Goal: Transaction & Acquisition: Purchase product/service

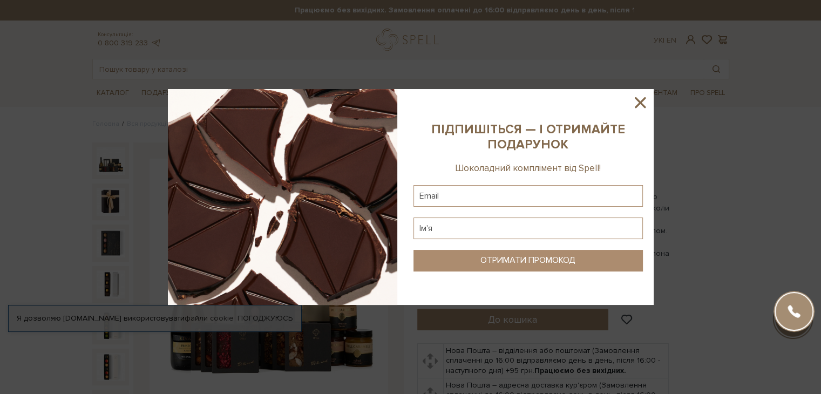
click at [635, 109] on icon at bounding box center [640, 102] width 18 height 18
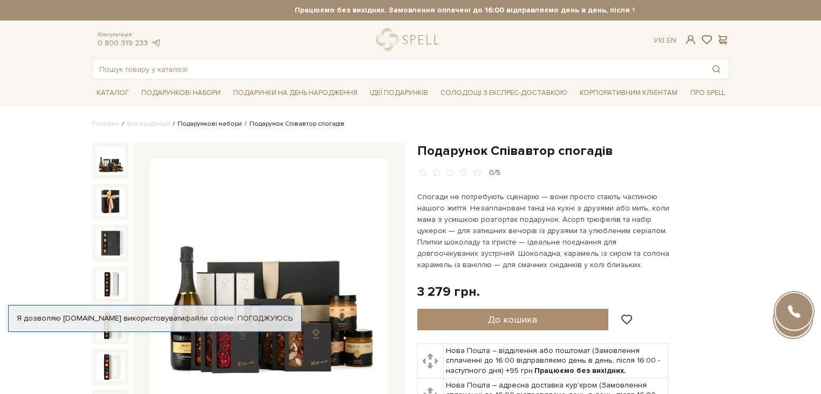
click at [209, 122] on link "Подарункові набори" at bounding box center [210, 124] width 64 height 8
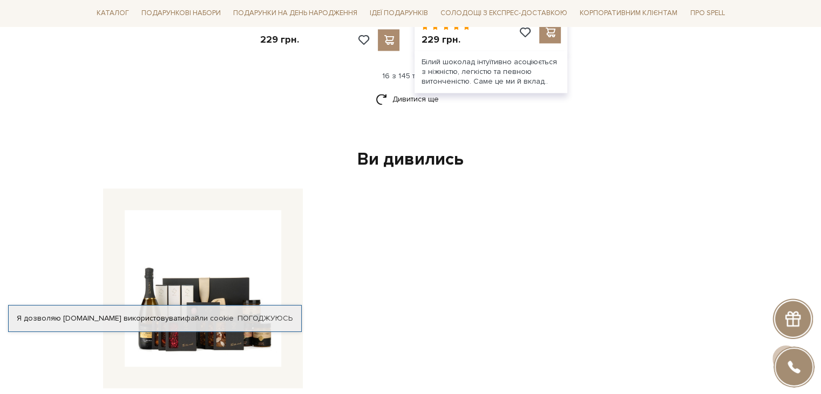
scroll to position [1458, 0]
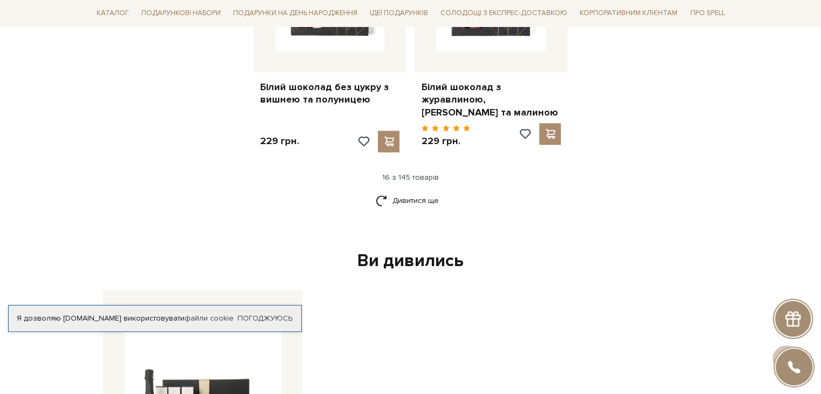
click at [425, 201] on link "Дивитися ще" at bounding box center [411, 200] width 70 height 19
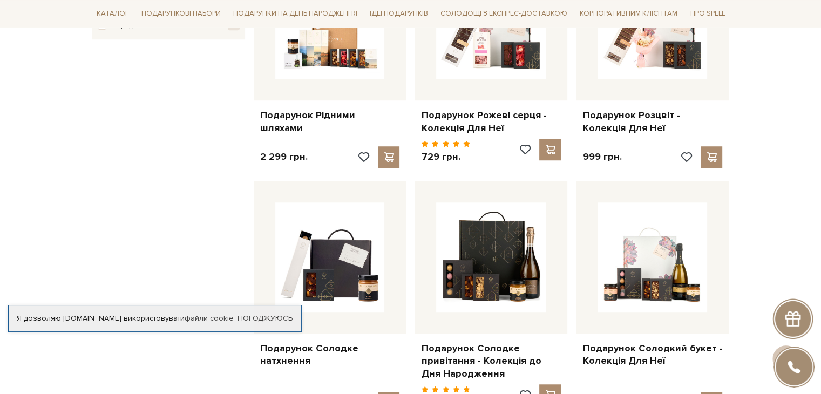
scroll to position [0, 0]
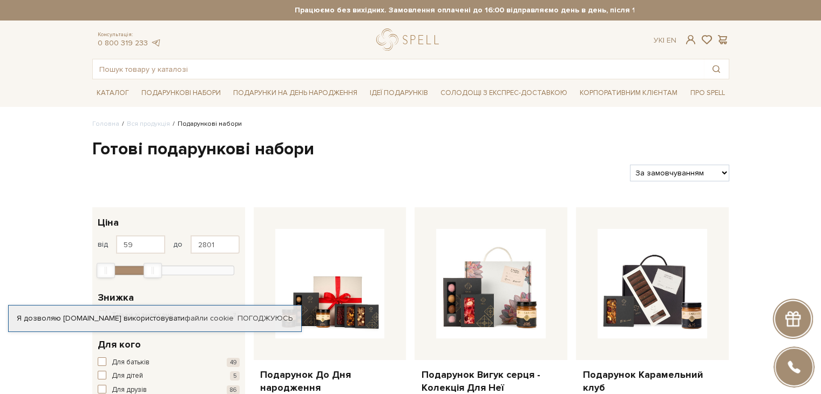
type input "2772"
drag, startPoint x: 229, startPoint y: 269, endPoint x: 149, endPoint y: 269, distance: 79.9
click at [149, 269] on div "Max" at bounding box center [151, 270] width 17 height 14
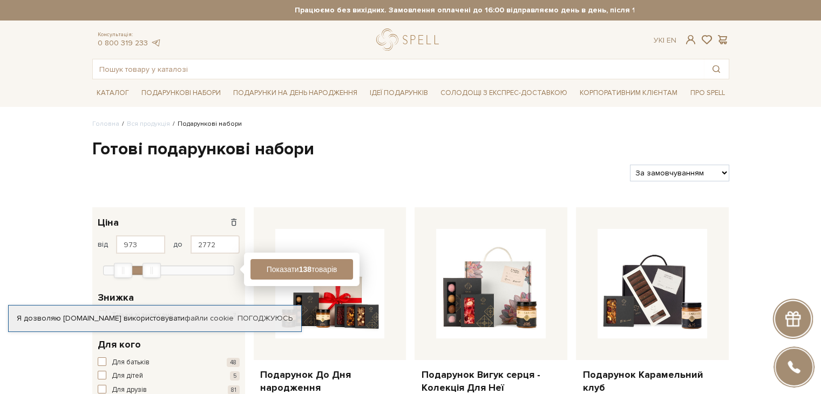
type input "1001"
drag, startPoint x: 106, startPoint y: 267, endPoint x: 124, endPoint y: 267, distance: 17.8
click at [124, 267] on div "Min" at bounding box center [123, 270] width 18 height 15
click at [328, 272] on button "Показати 34 товари" at bounding box center [301, 269] width 103 height 21
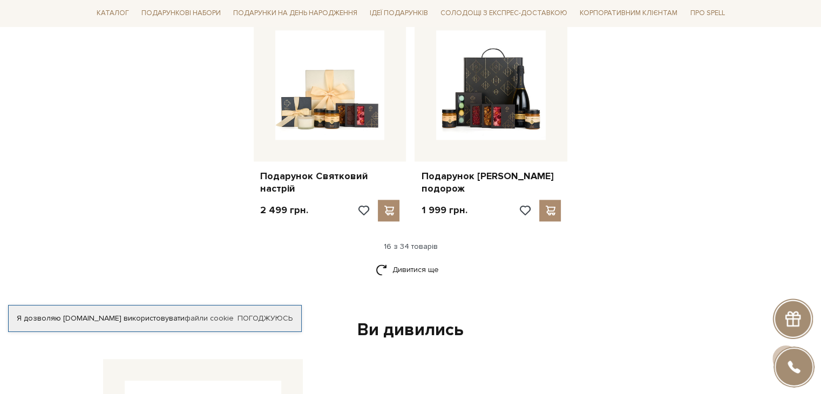
scroll to position [1350, 0]
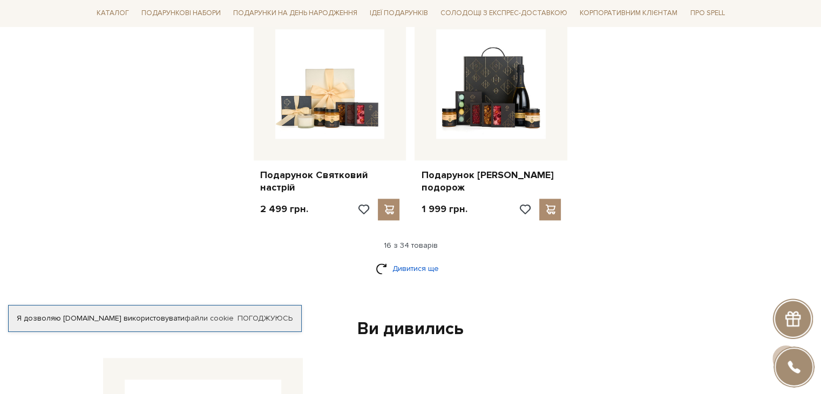
click at [410, 259] on link "Дивитися ще" at bounding box center [411, 268] width 70 height 19
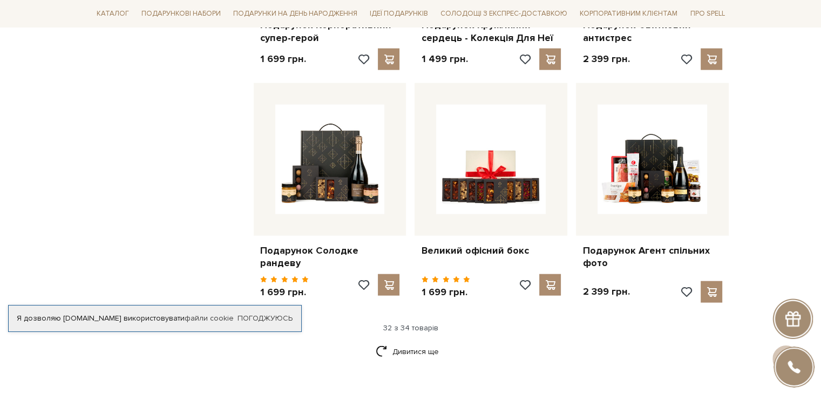
scroll to position [2429, 0]
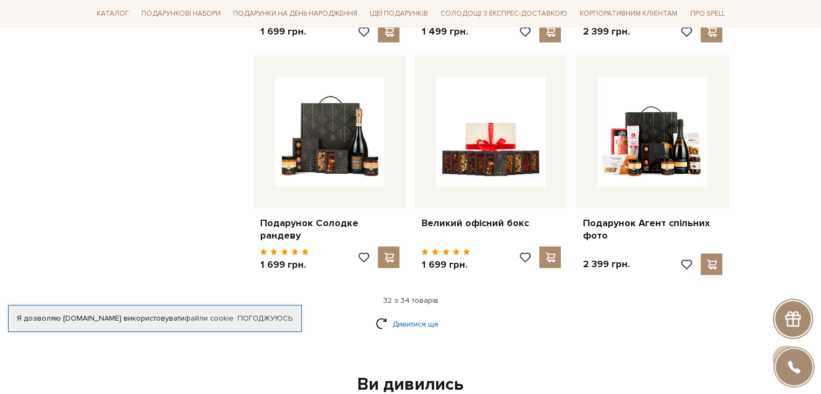
click at [410, 315] on link "Дивитися ще" at bounding box center [411, 324] width 70 height 19
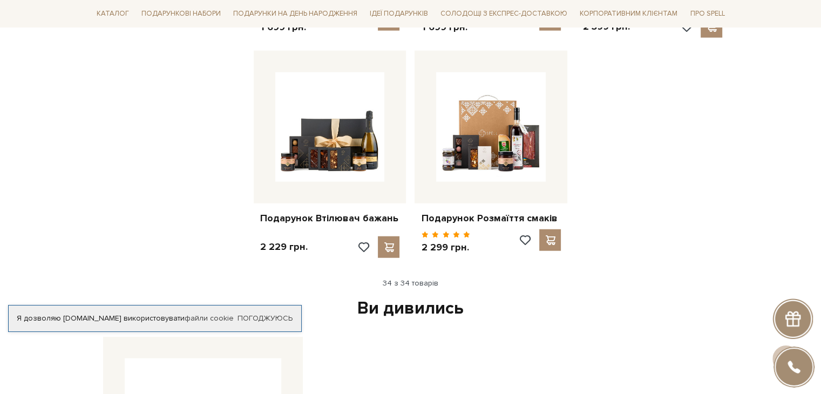
scroll to position [2699, 0]
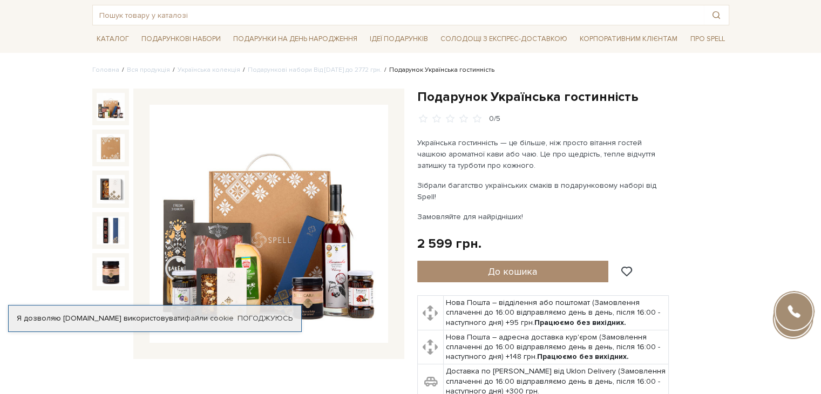
scroll to position [108, 0]
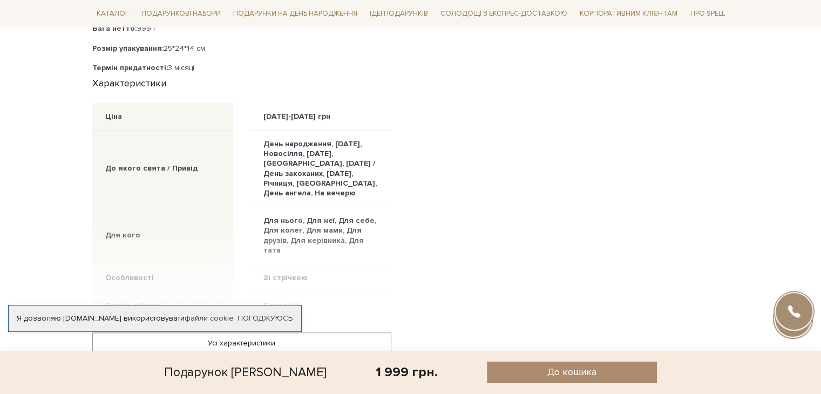
scroll to position [702, 0]
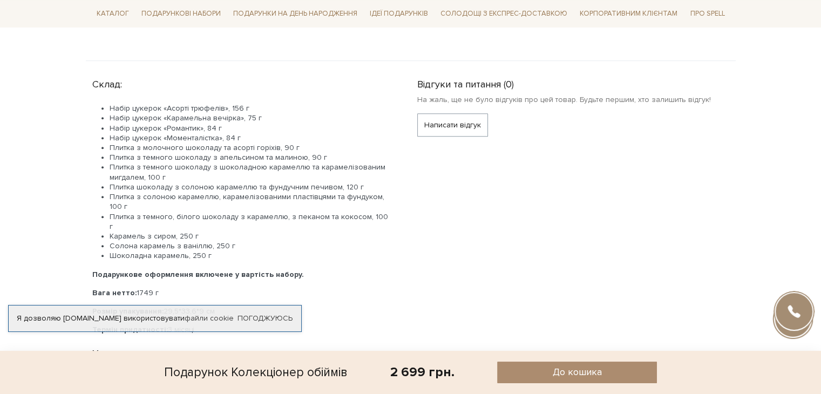
scroll to position [540, 0]
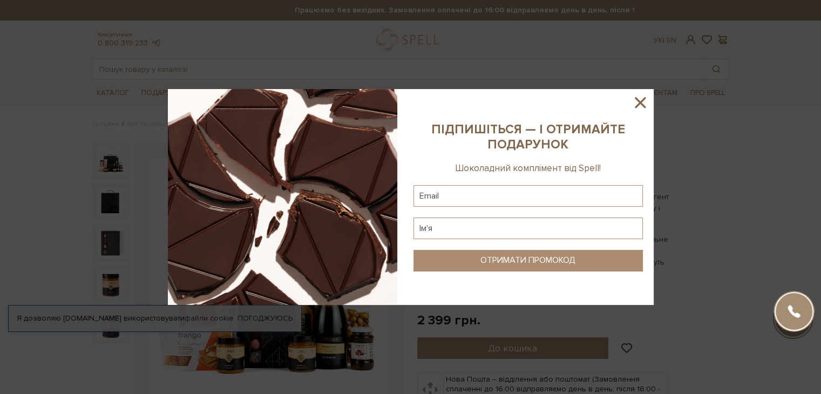
click at [645, 98] on icon at bounding box center [640, 102] width 11 height 11
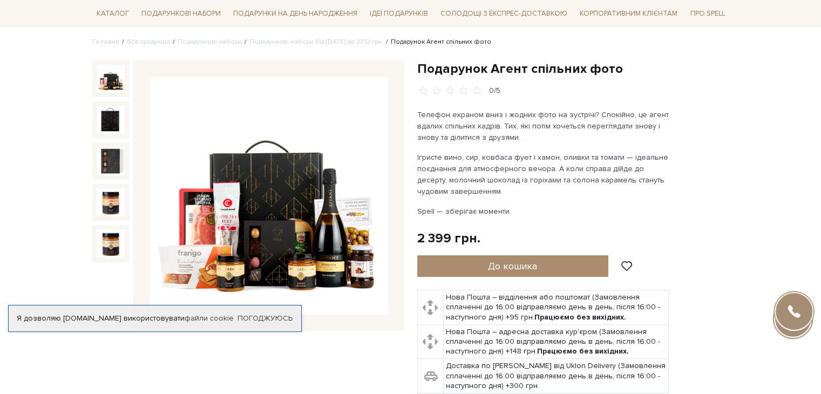
scroll to position [108, 0]
